Goal: Task Accomplishment & Management: Use online tool/utility

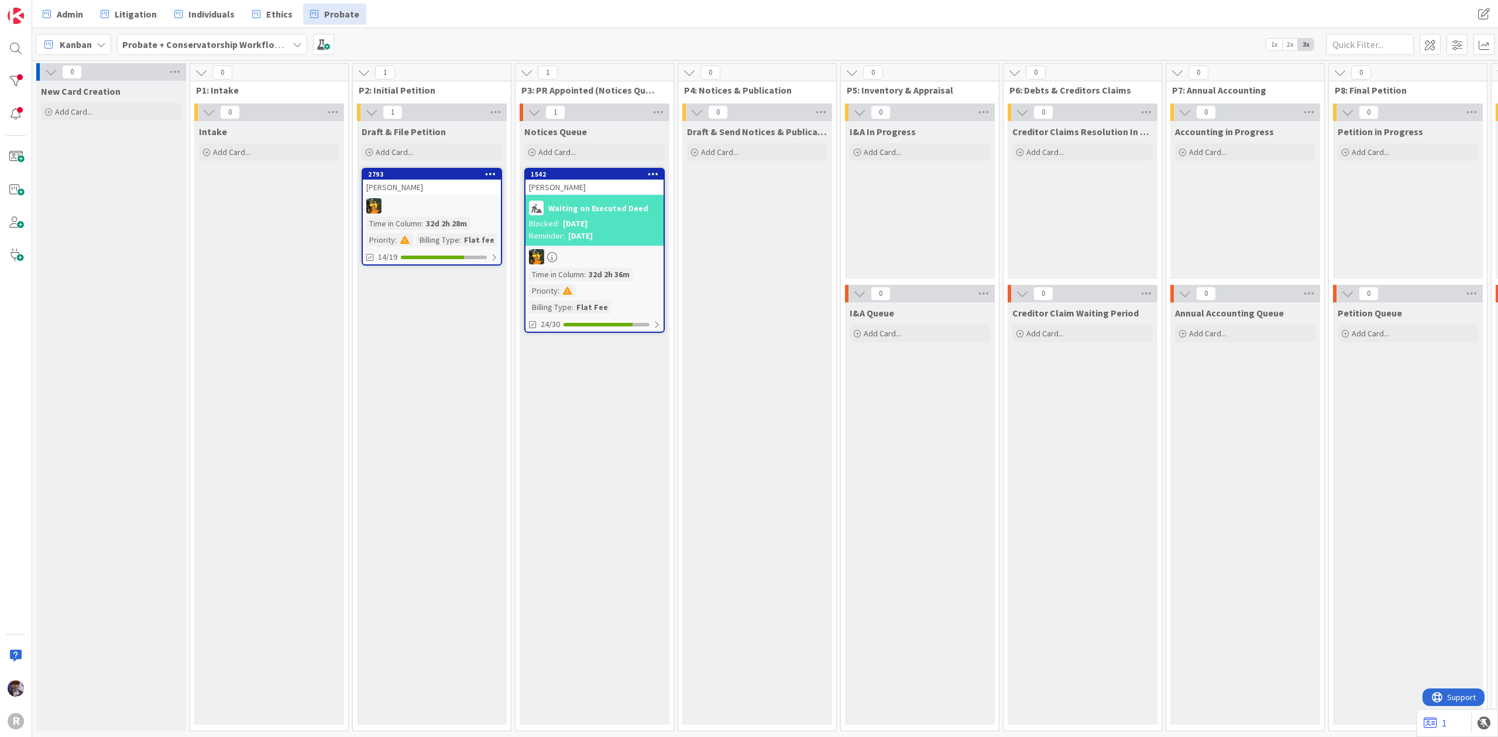
scroll to position [0, 876]
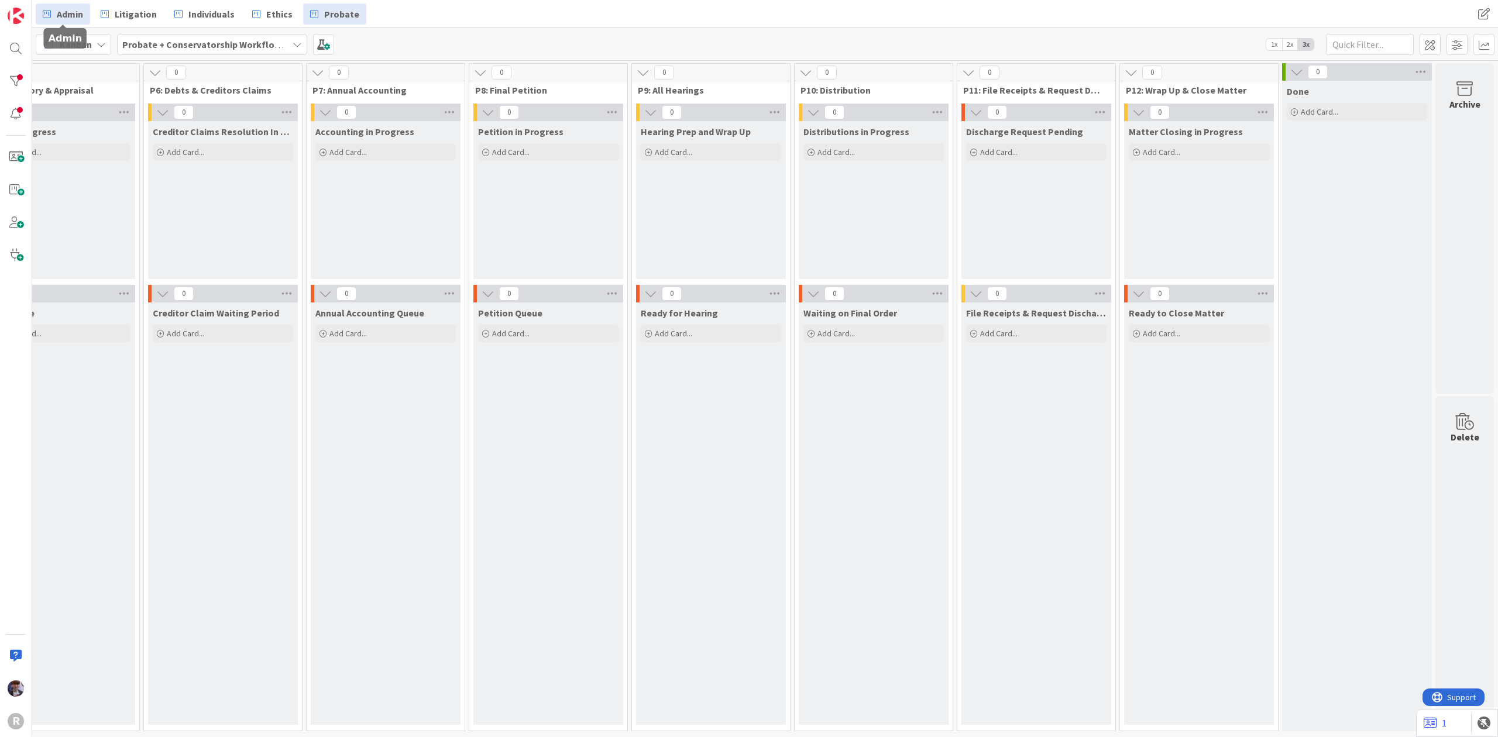
click at [59, 10] on span "Admin" at bounding box center [70, 14] width 26 height 14
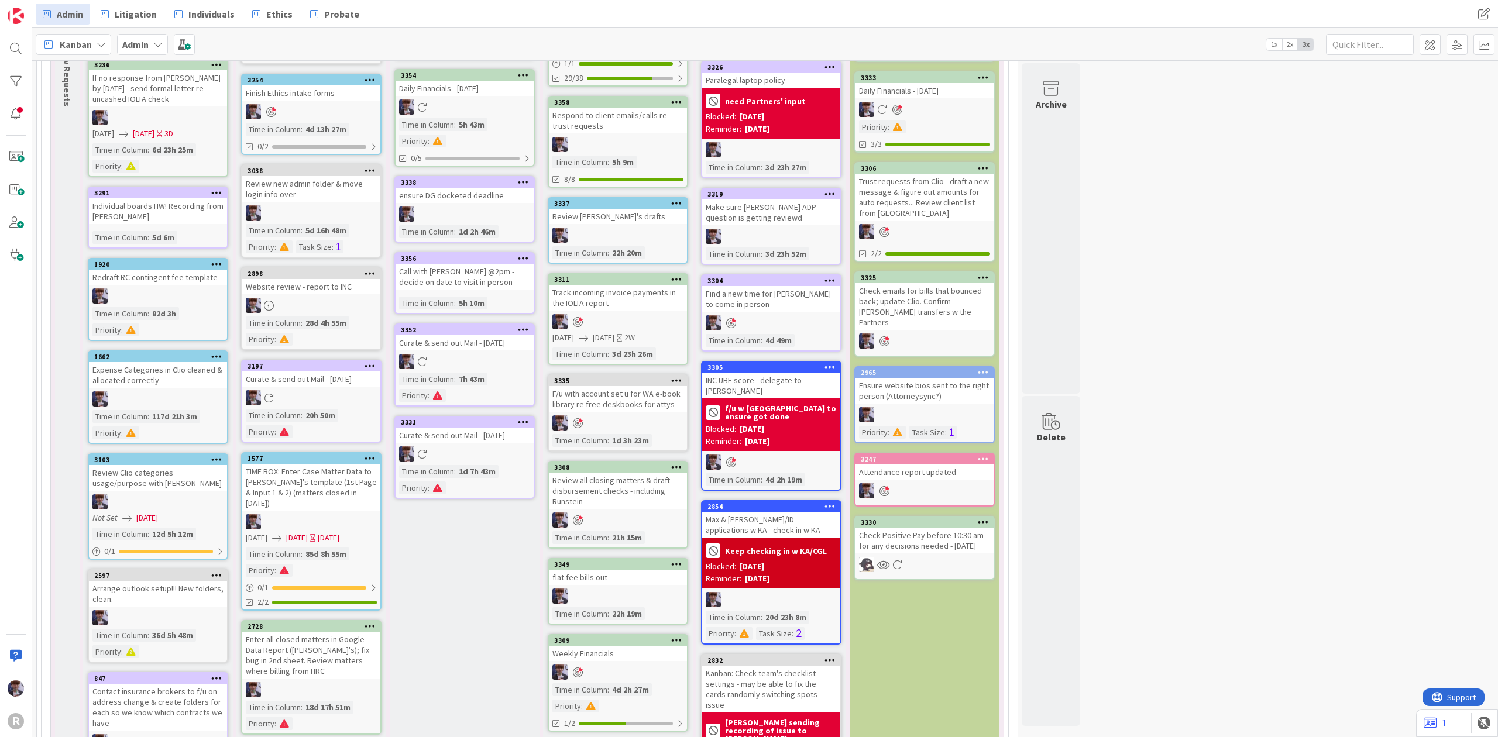
scroll to position [2263, 0]
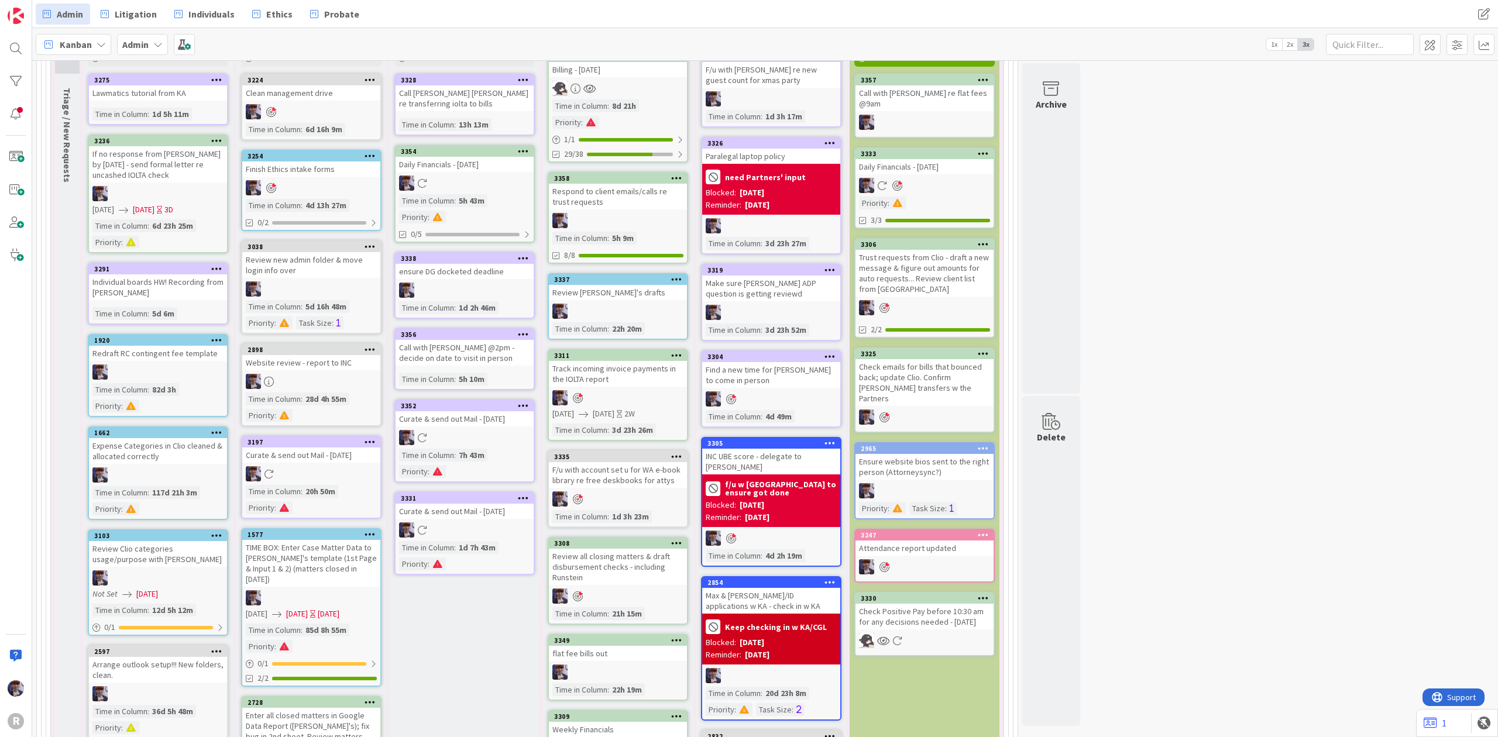
click at [603, 99] on div "Time in Column" at bounding box center [579, 105] width 55 height 13
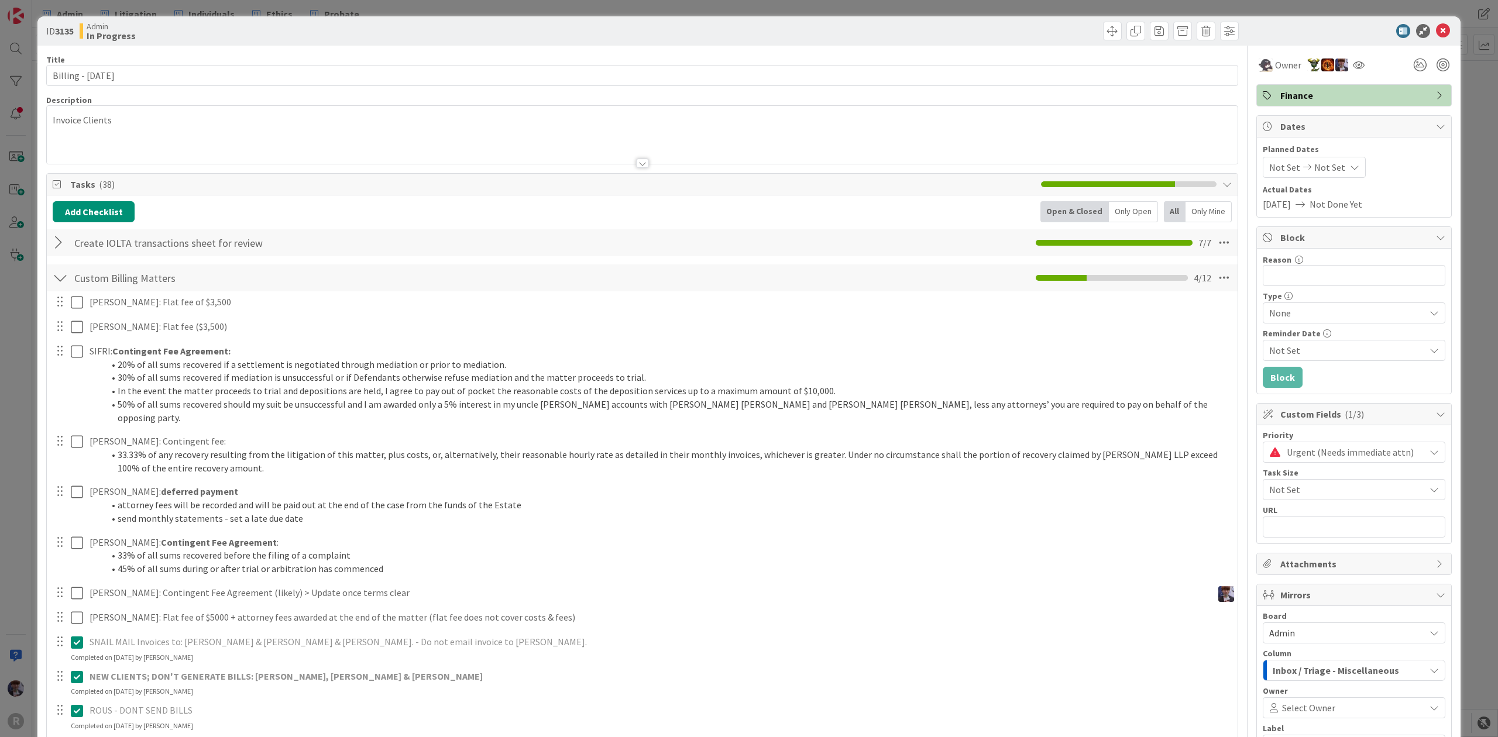
click at [19, 428] on div "ID 3135 Admin In Progress Title 20 / 128 Billing - 10/01/2025 Description Invoi…" at bounding box center [749, 368] width 1498 height 737
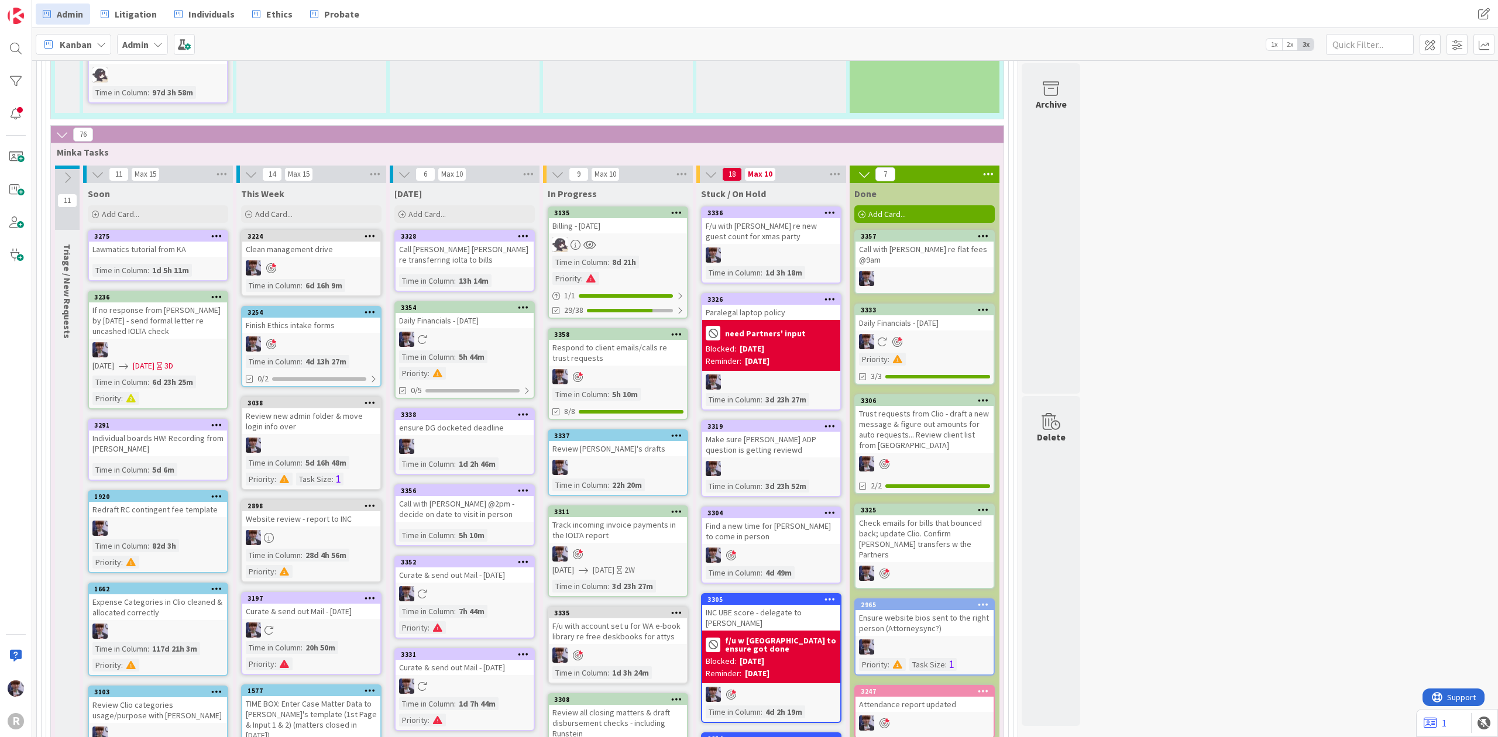
click at [630, 340] on div "Respond to client emails/calls re trust requests" at bounding box center [618, 353] width 138 height 26
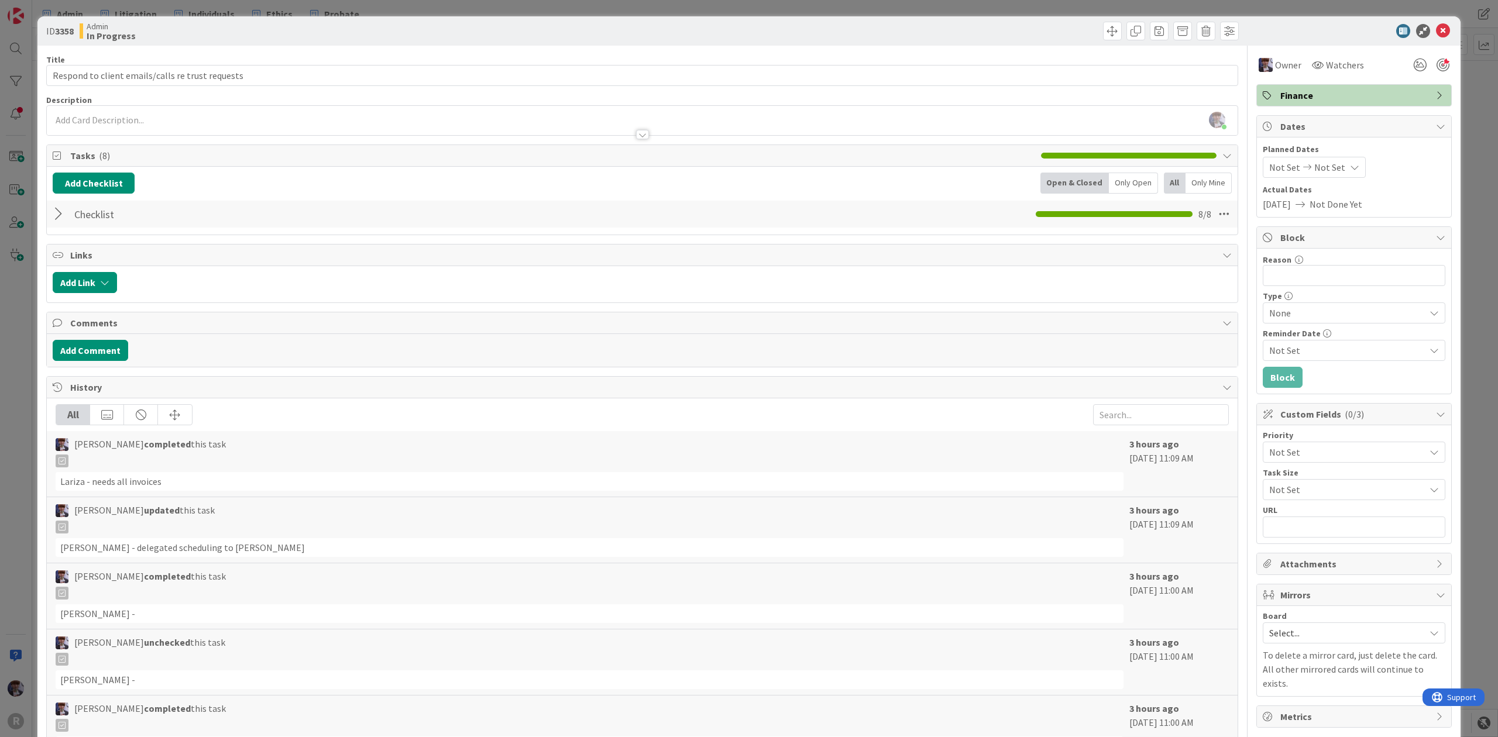
click at [63, 207] on div at bounding box center [60, 214] width 15 height 21
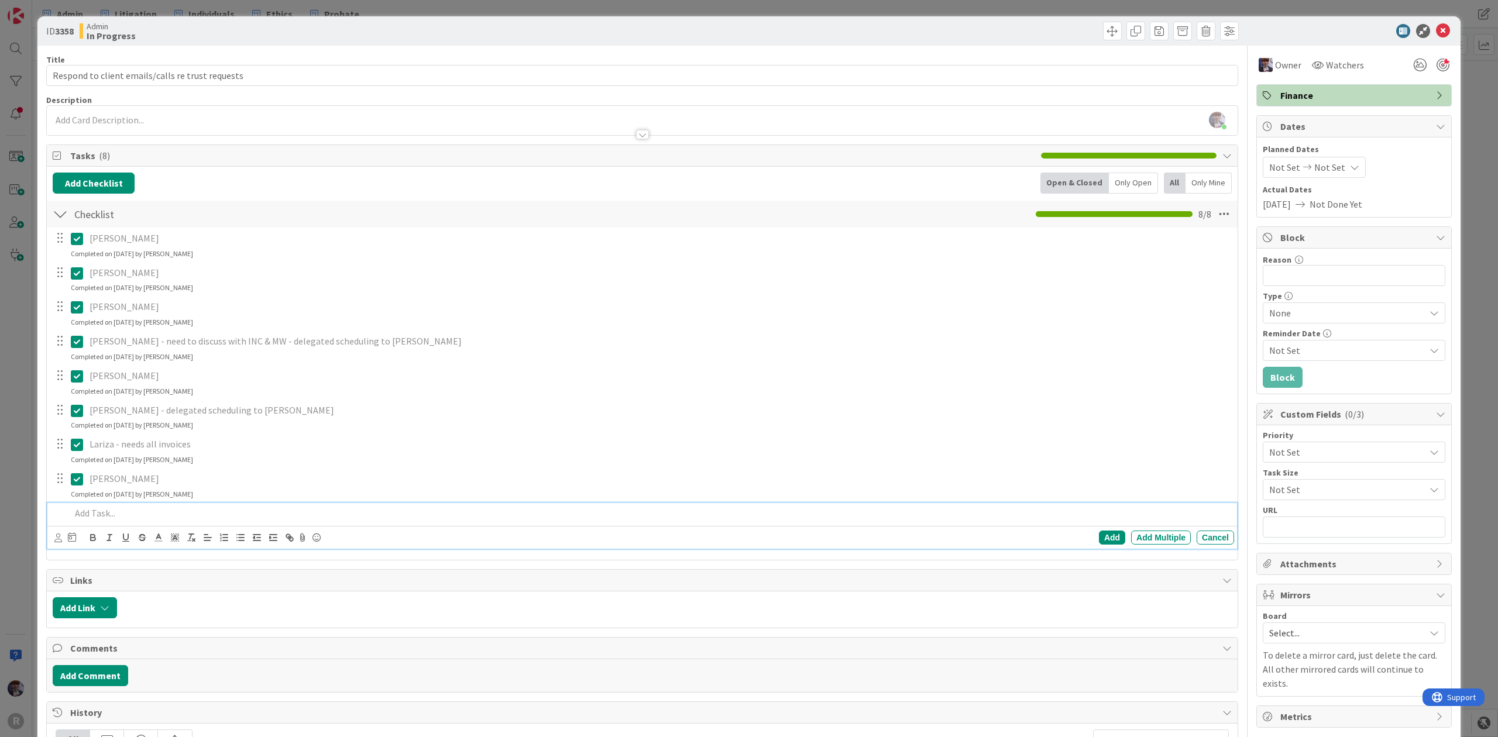
click at [92, 524] on div at bounding box center [650, 513] width 1168 height 20
